Goal: Find specific page/section: Find specific page/section

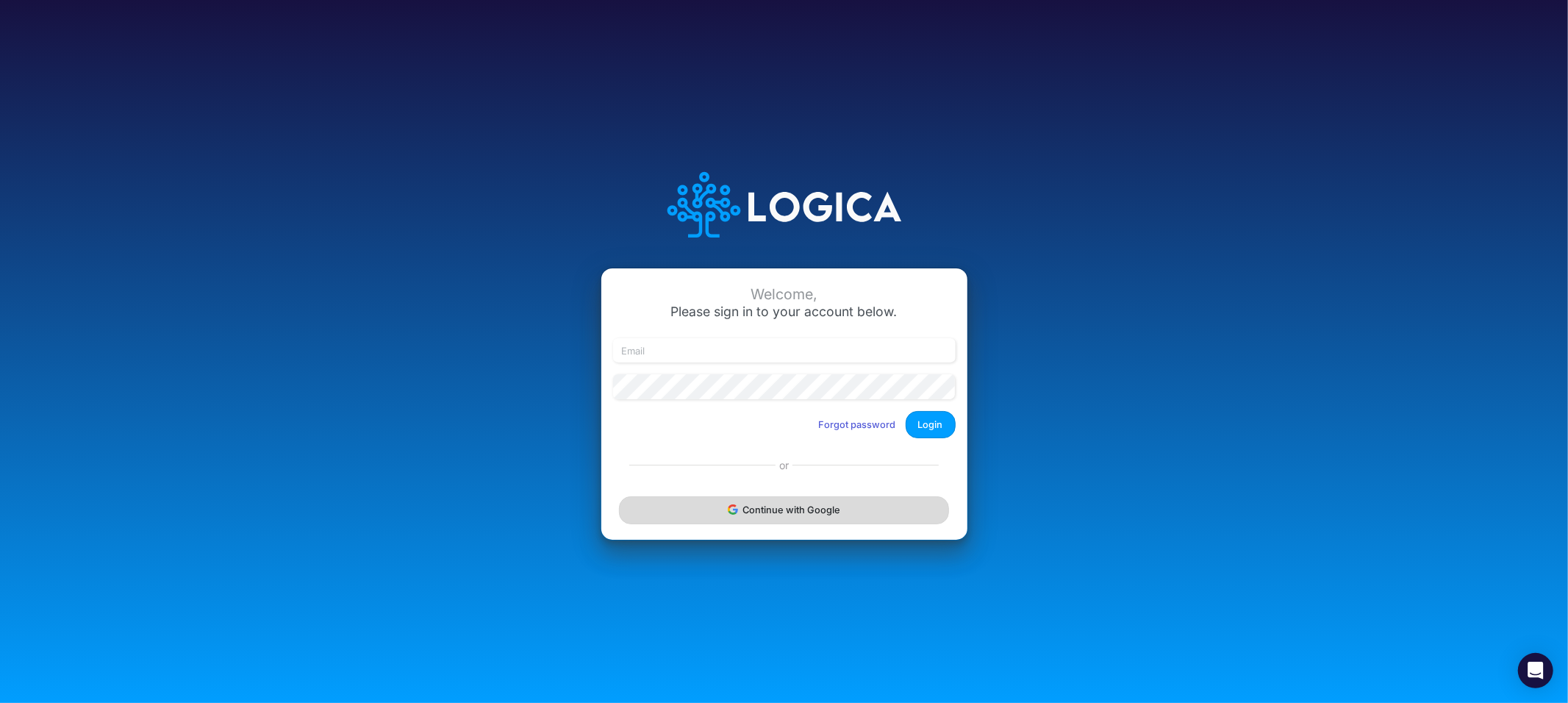
click at [807, 509] on button "Continue with Google" at bounding box center [783, 510] width 329 height 27
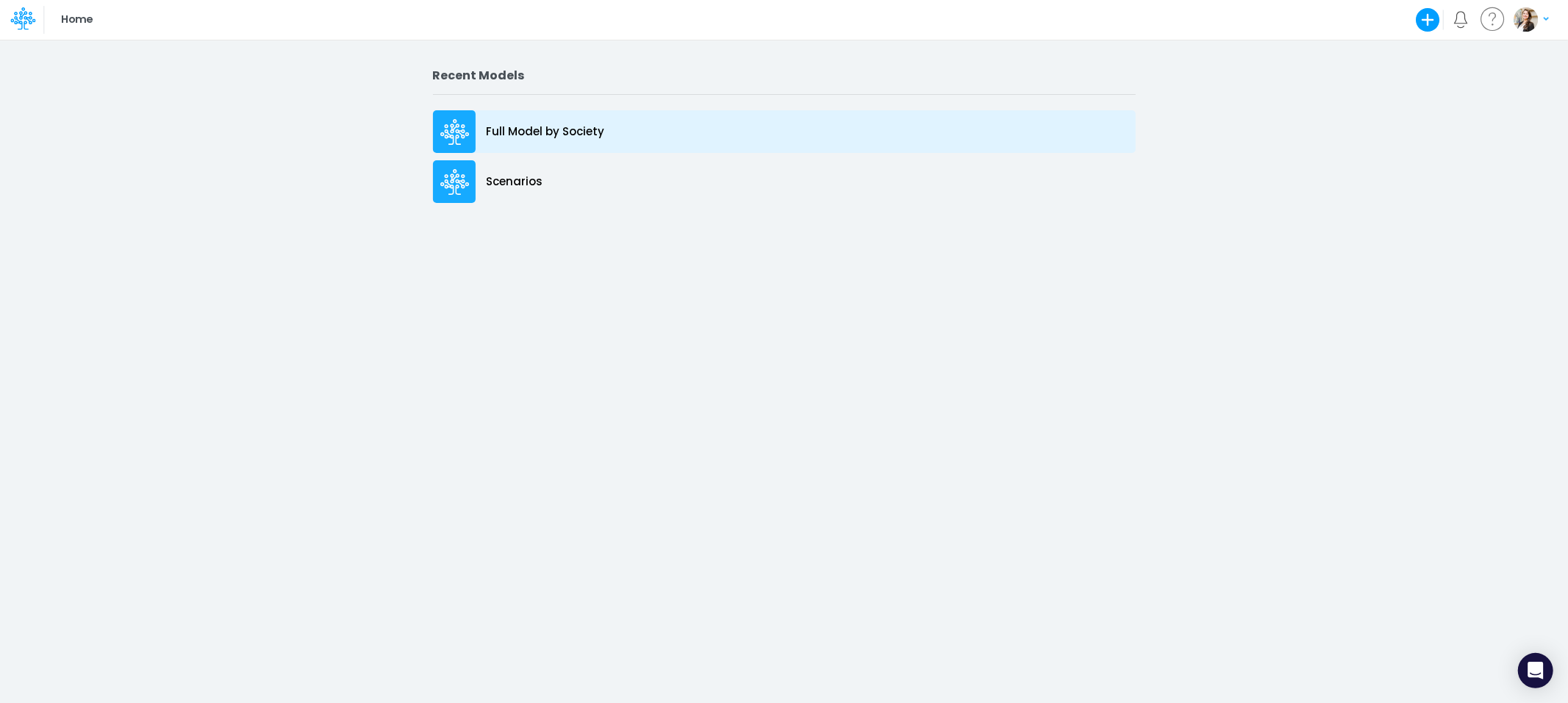
click at [612, 133] on div "Full Model by Society" at bounding box center [785, 132] width 703 height 43
